Goal: Task Accomplishment & Management: Manage account settings

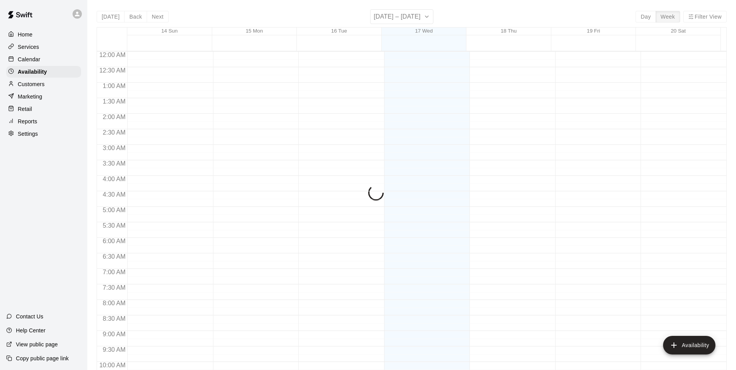
scroll to position [392, 0]
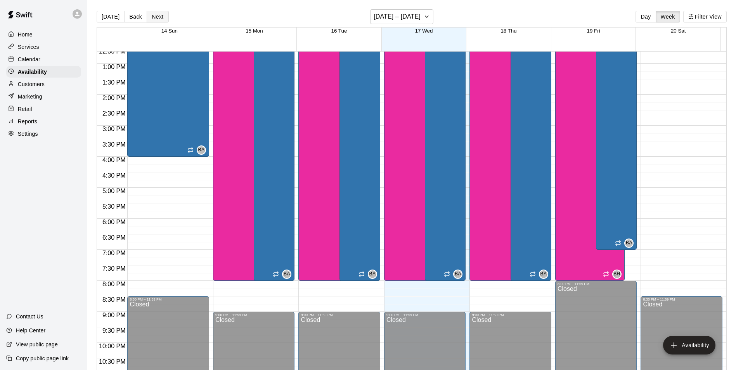
click at [158, 17] on button "Next" at bounding box center [158, 17] width 22 height 12
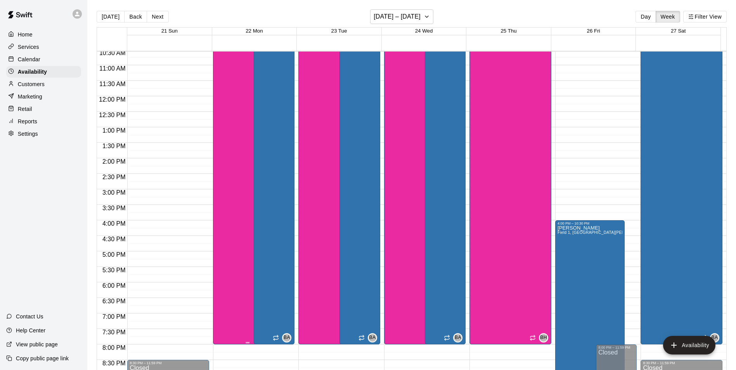
scroll to position [314, 0]
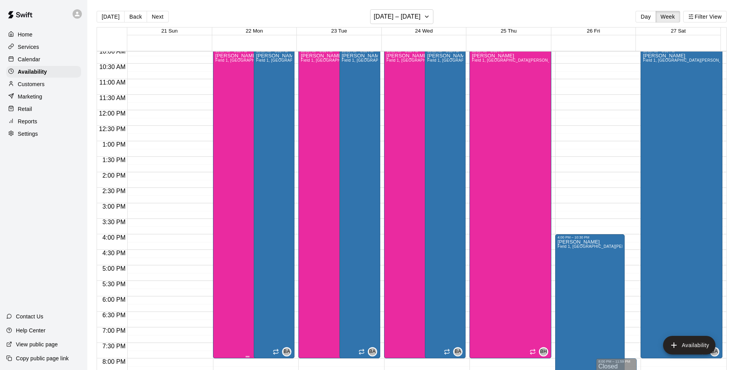
click at [241, 136] on div "Bailey Hodges Field 1, Field 3, Field 7, Bryan House, Phone Call, Office, Cage …" at bounding box center [247, 238] width 65 height 370
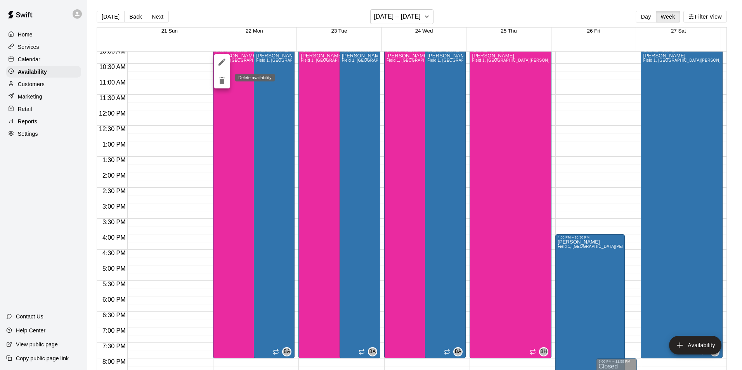
click at [222, 77] on icon "delete" at bounding box center [221, 80] width 9 height 9
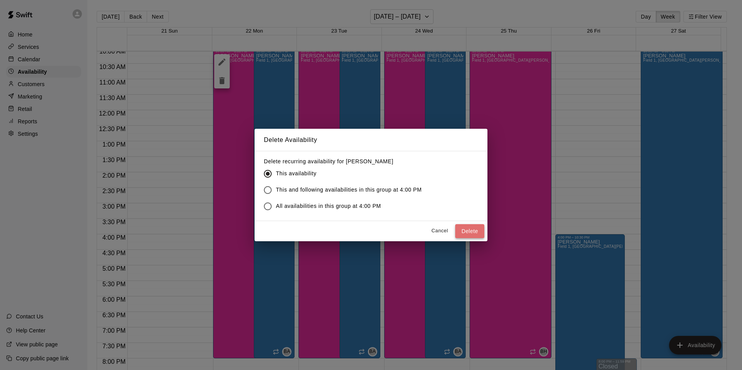
click at [466, 227] on button "Delete" at bounding box center [469, 231] width 29 height 14
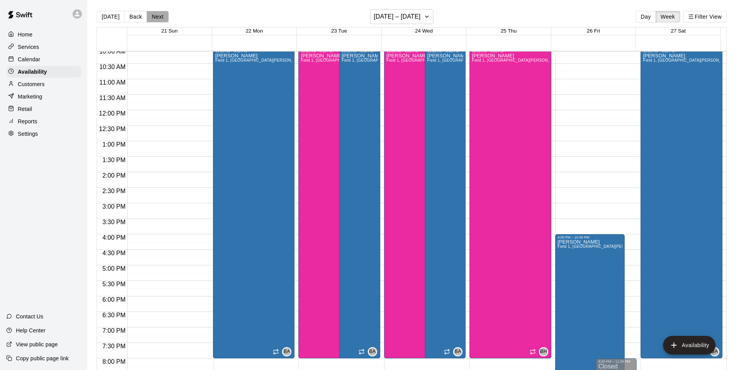
click at [151, 23] on button "Next" at bounding box center [158, 17] width 22 height 12
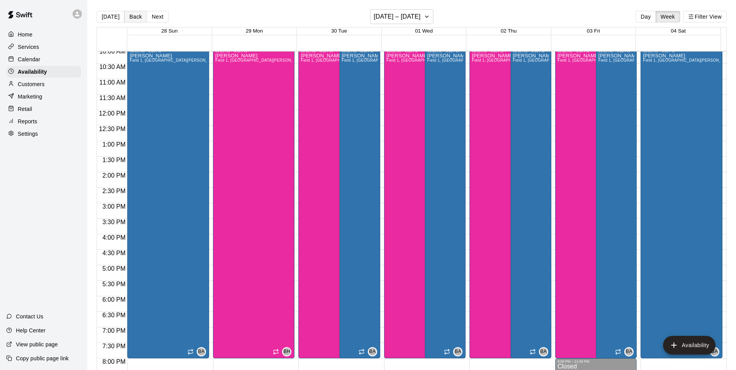
click at [138, 15] on button "Back" at bounding box center [135, 17] width 23 height 12
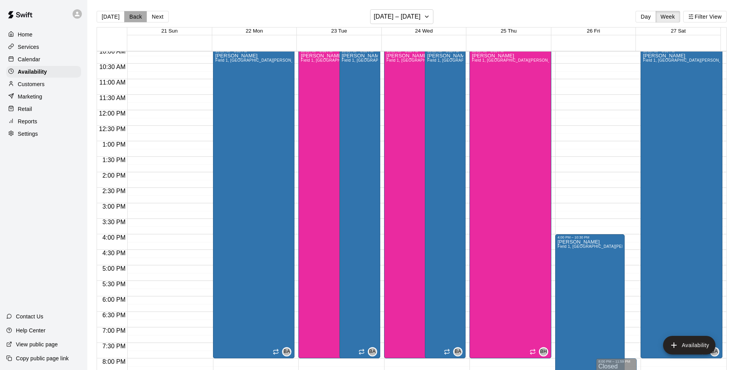
click at [138, 15] on button "Back" at bounding box center [135, 17] width 23 height 12
